Goal: Find specific page/section: Find specific page/section

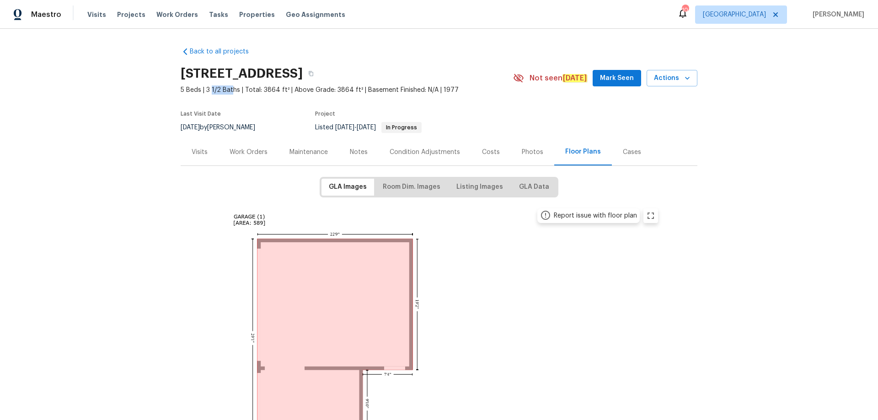
drag, startPoint x: 209, startPoint y: 90, endPoint x: 230, endPoint y: 91, distance: 20.6
click at [230, 91] on span "5 Beds | 3 1/2 Baths | Total: 3864 ft² | Above Grade: 3864 ft² | Basement Finis…" at bounding box center [347, 90] width 333 height 9
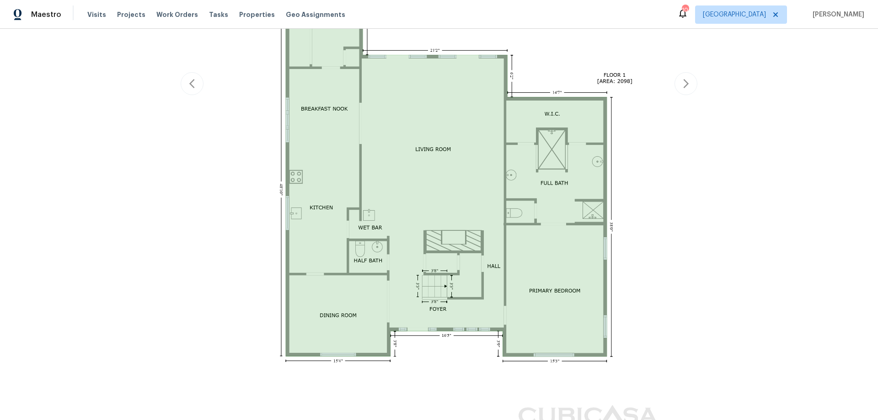
scroll to position [458, 0]
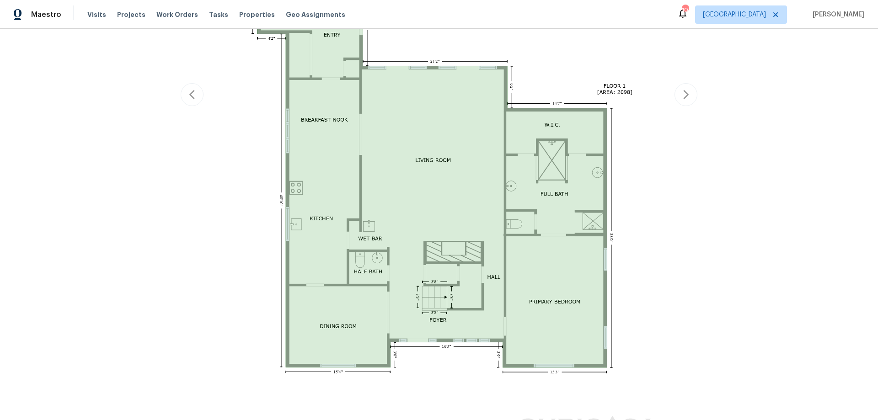
click at [679, 106] on div "Report issue with floor plan Report issue with floor plan" at bounding box center [439, 95] width 517 height 698
click at [681, 98] on icon "button" at bounding box center [686, 94] width 11 height 11
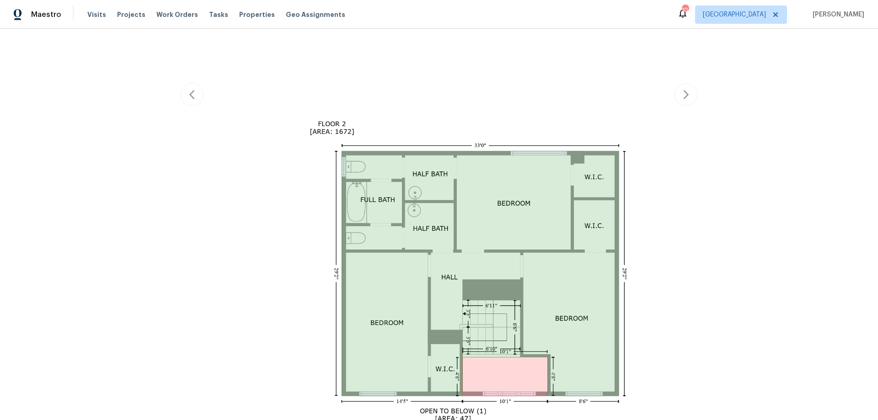
drag, startPoint x: 421, startPoint y: 225, endPoint x: 339, endPoint y: 184, distance: 91.0
click at [421, 223] on img at bounding box center [439, 93] width 449 height 831
click at [189, 91] on icon "button" at bounding box center [191, 94] width 5 height 9
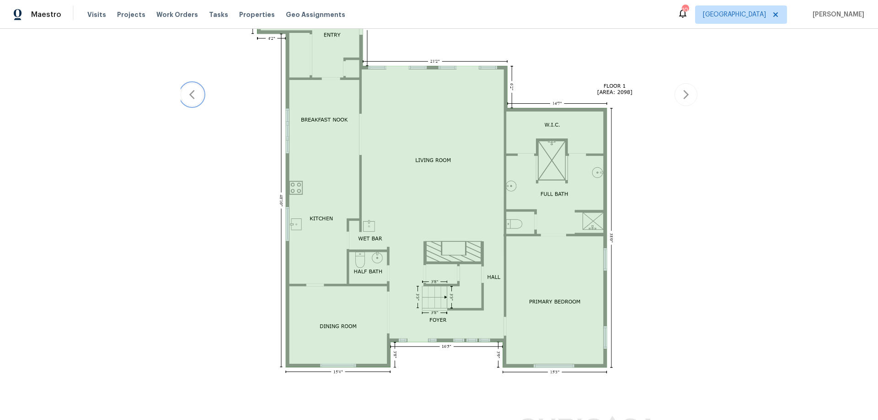
scroll to position [503, 0]
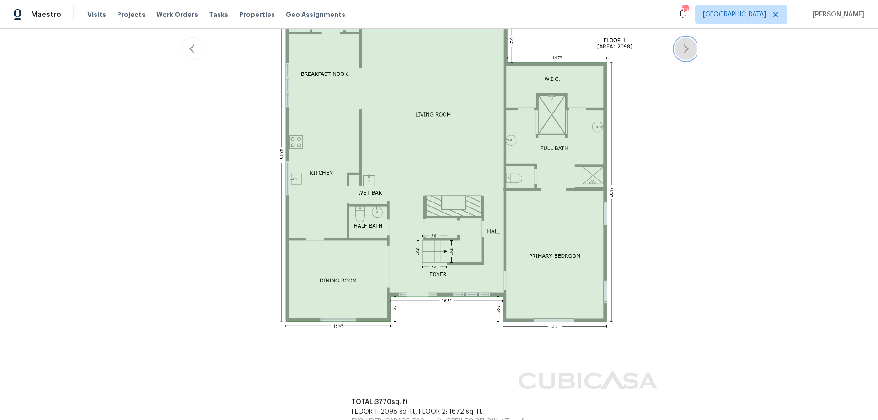
click at [684, 43] on button "button" at bounding box center [686, 49] width 23 height 23
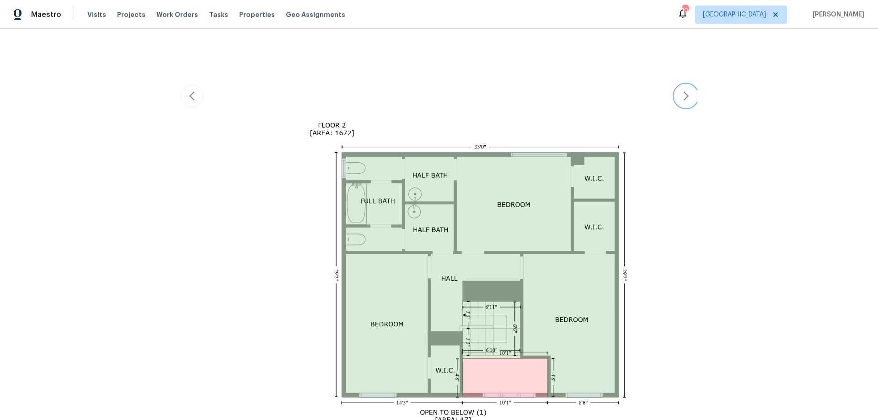
scroll to position [434, 0]
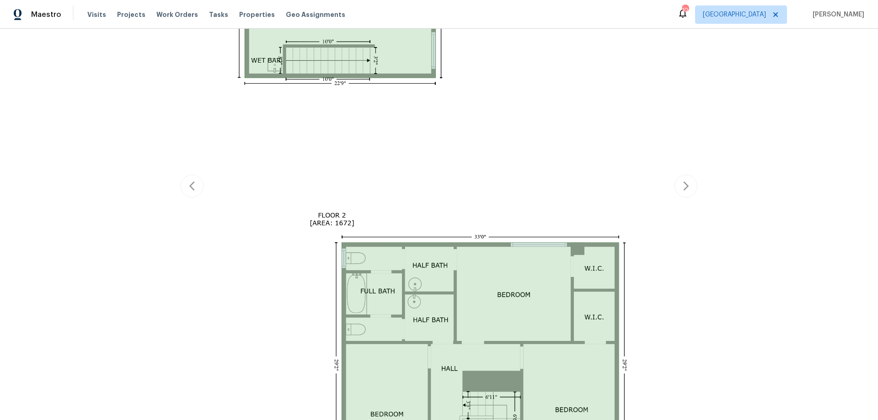
click at [419, 295] on img at bounding box center [439, 184] width 449 height 831
drag, startPoint x: 431, startPoint y: 259, endPoint x: 430, endPoint y: 280, distance: 21.1
click at [431, 260] on img at bounding box center [439, 184] width 449 height 831
click at [429, 286] on img at bounding box center [439, 184] width 449 height 831
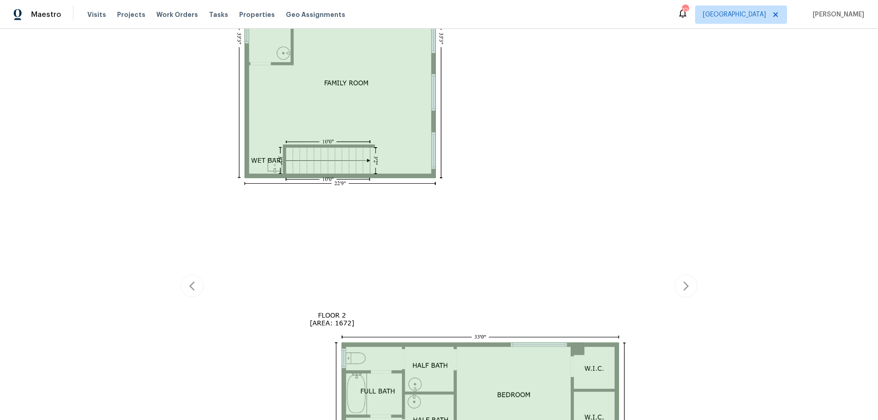
scroll to position [205, 0]
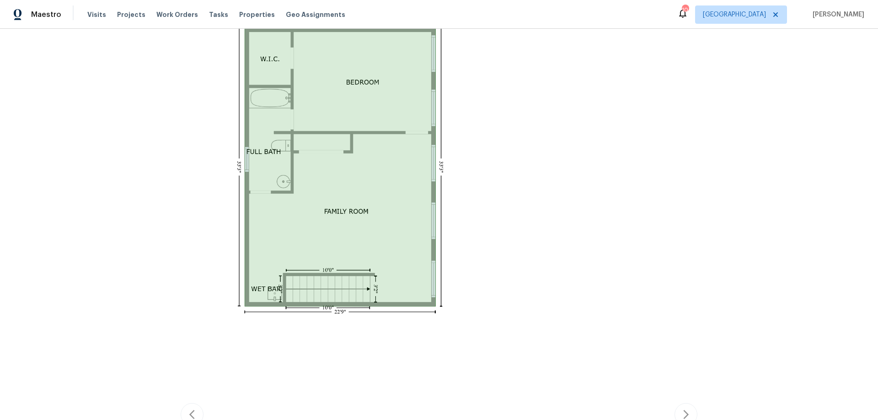
click at [313, 168] on img at bounding box center [439, 413] width 449 height 831
